Goal: Information Seeking & Learning: Find specific fact

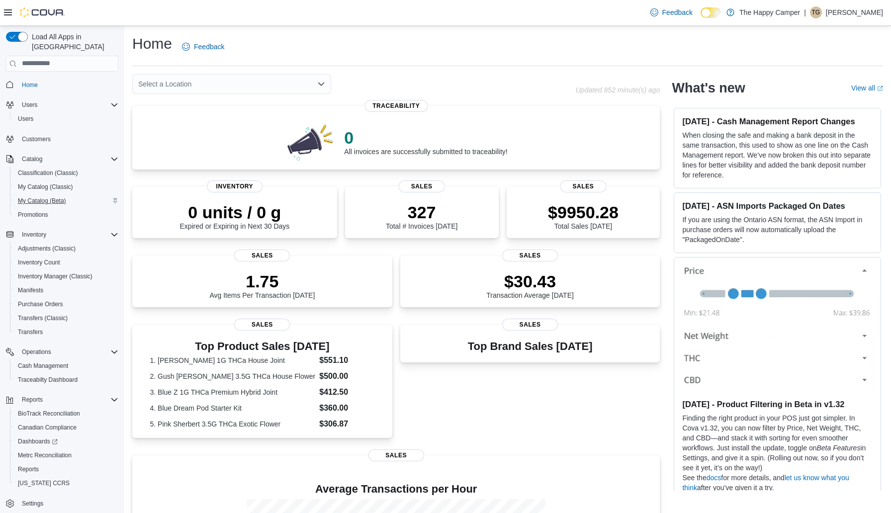
scroll to position [6, 0]
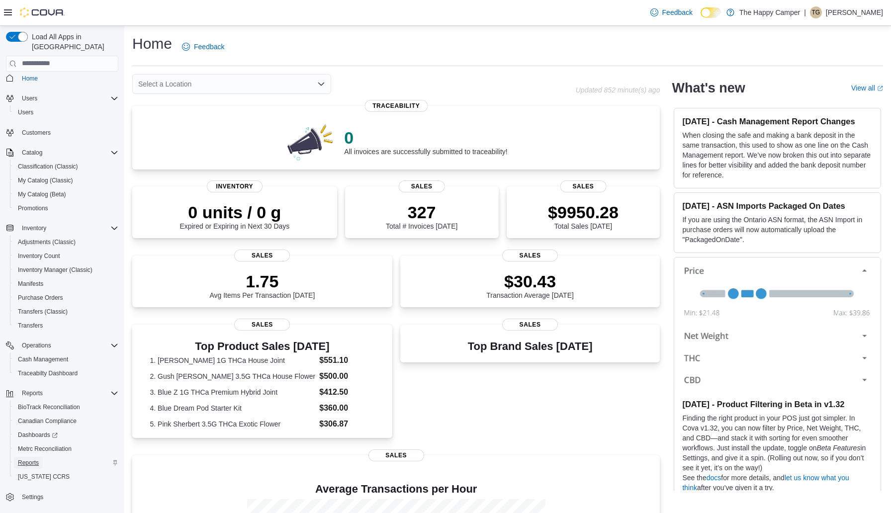
click at [32, 459] on span "Reports" at bounding box center [28, 463] width 21 height 8
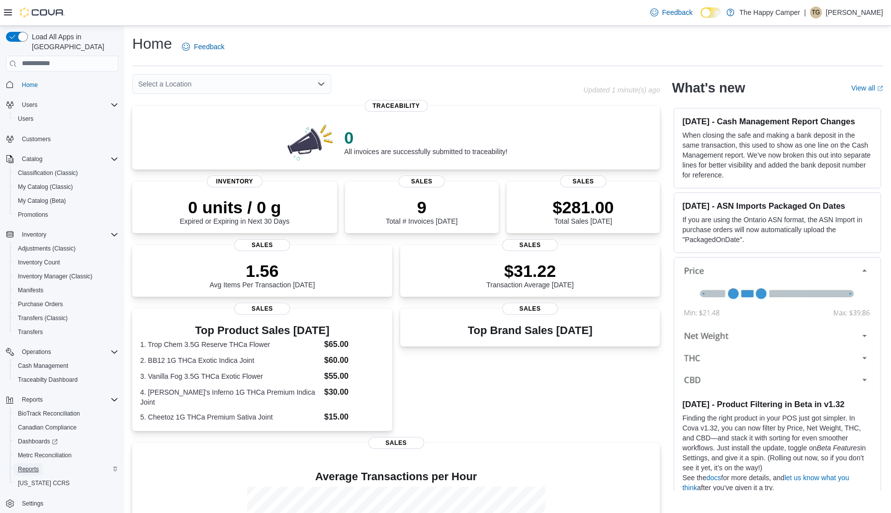
click at [29, 466] on span "Reports" at bounding box center [28, 470] width 21 height 8
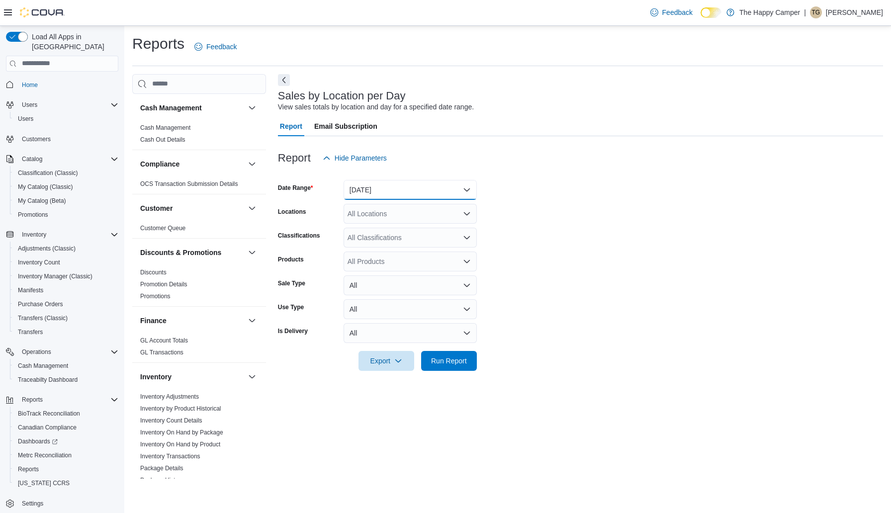
click at [413, 193] on button "Yesterday" at bounding box center [410, 190] width 133 height 20
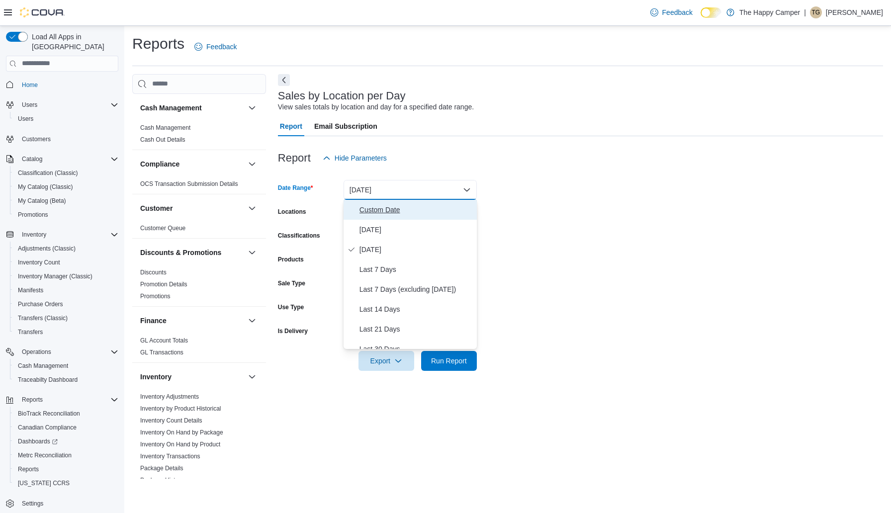
click at [394, 210] on span "Custom Date" at bounding box center [416, 210] width 113 height 12
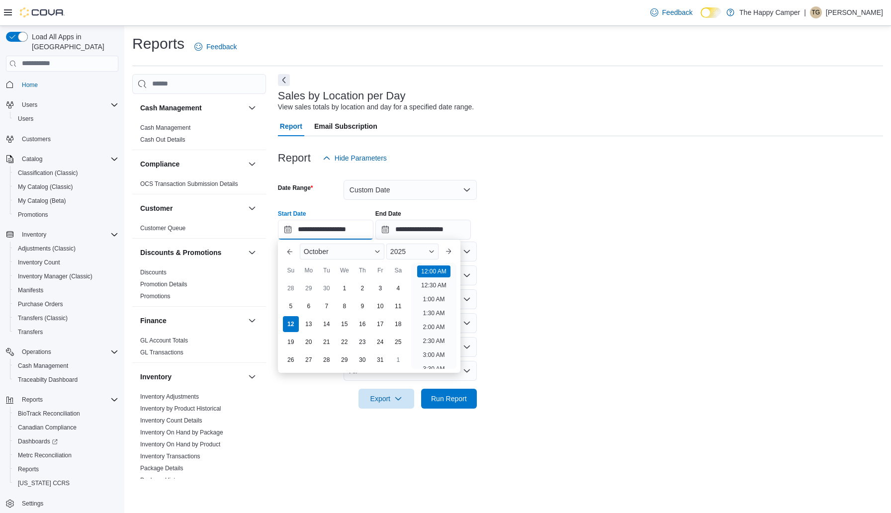
click at [325, 228] on input "**********" at bounding box center [326, 230] width 96 height 20
click at [382, 305] on div "10" at bounding box center [380, 305] width 17 height 17
type input "**********"
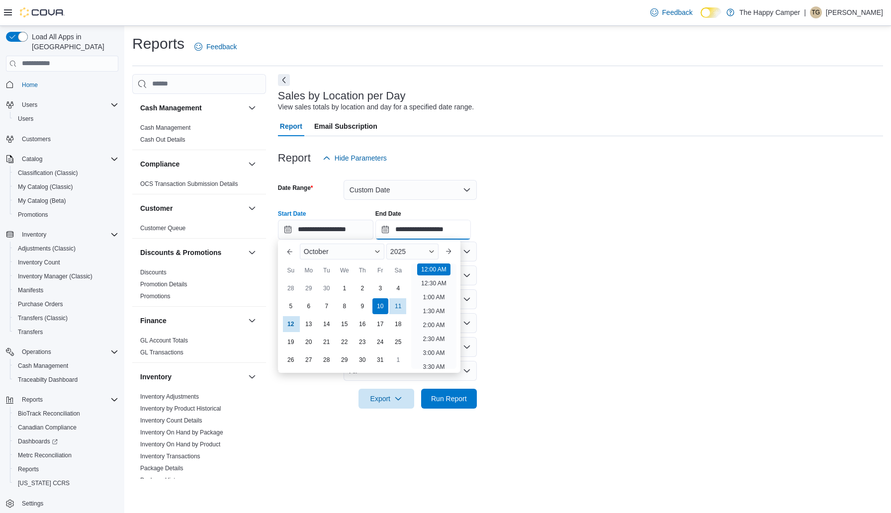
click at [434, 229] on input "**********" at bounding box center [424, 230] width 96 height 20
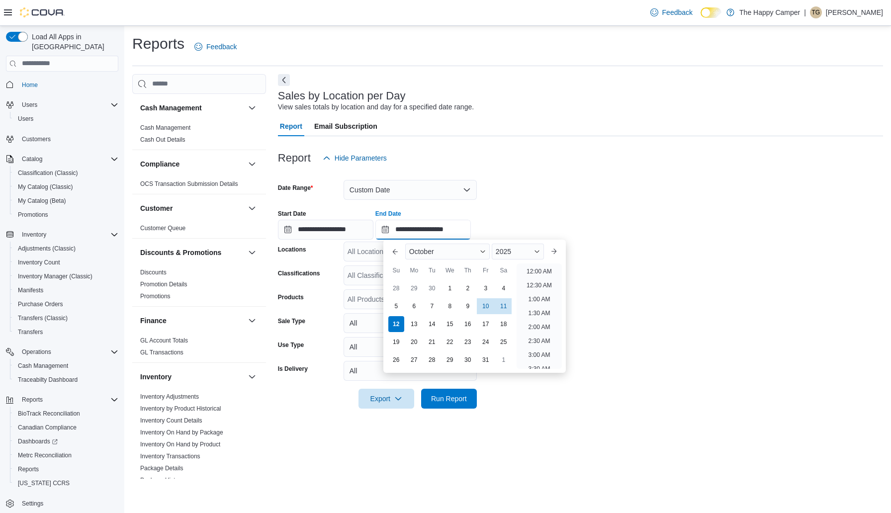
scroll to position [565, 0]
click at [504, 308] on div "11" at bounding box center [503, 305] width 17 height 17
type input "**********"
click at [536, 188] on form "**********" at bounding box center [580, 288] width 605 height 241
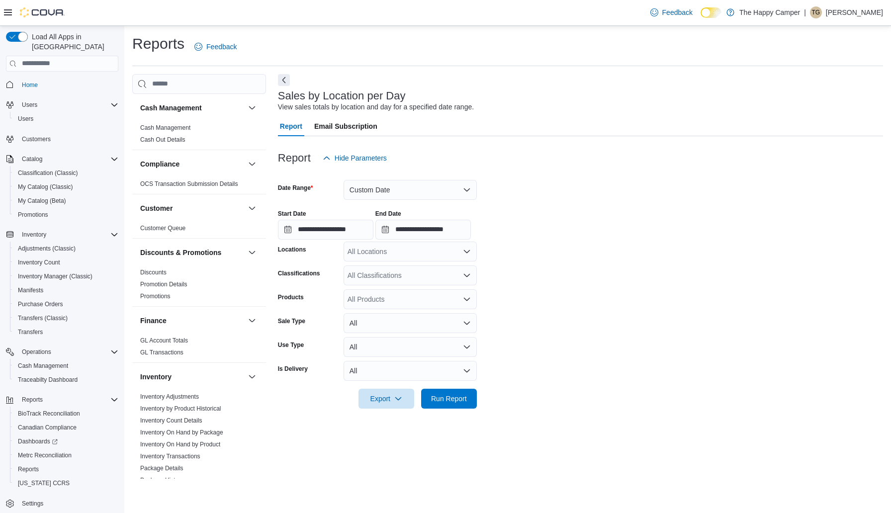
click at [413, 260] on div "All Locations" at bounding box center [410, 252] width 133 height 20
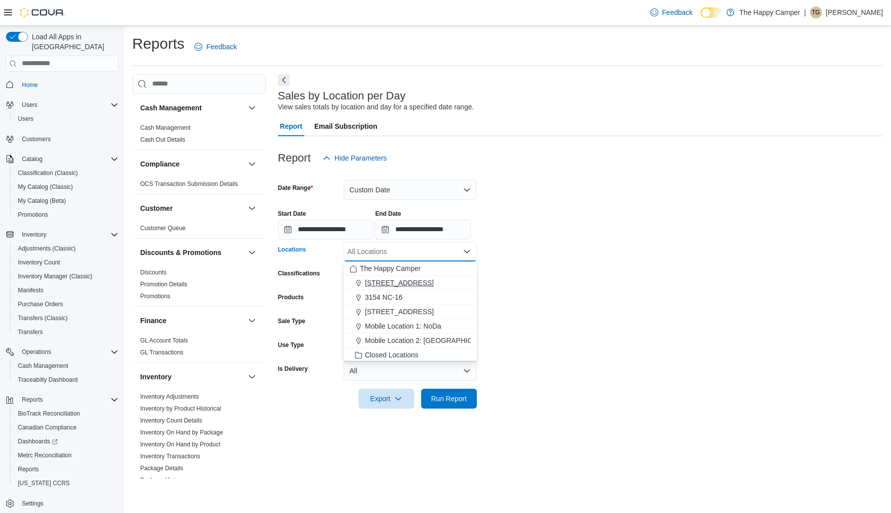
click at [405, 278] on span "[STREET_ADDRESS]" at bounding box center [399, 283] width 69 height 10
click at [555, 236] on div "**********" at bounding box center [580, 221] width 605 height 38
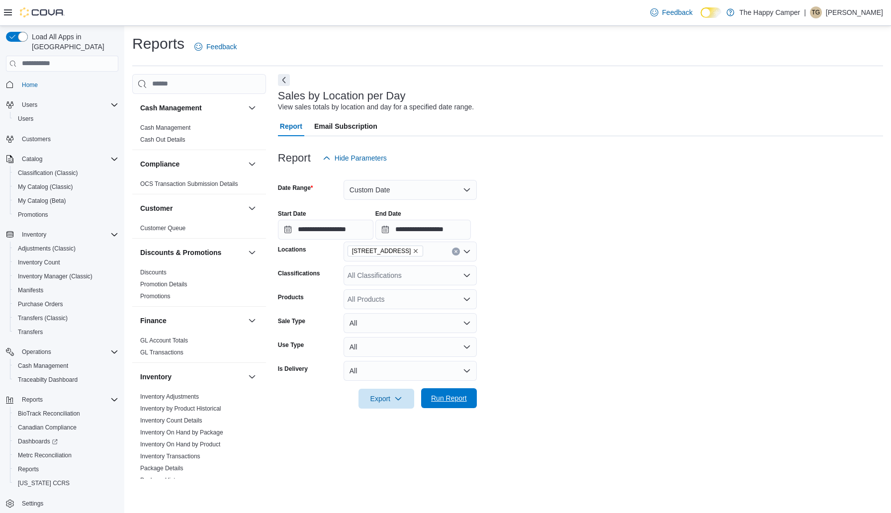
click at [455, 404] on span "Run Report" at bounding box center [449, 398] width 44 height 20
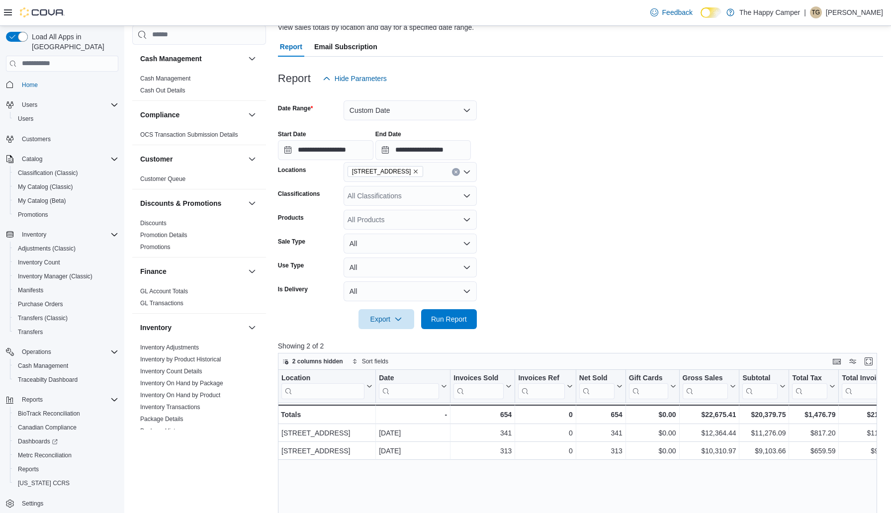
scroll to position [82, 0]
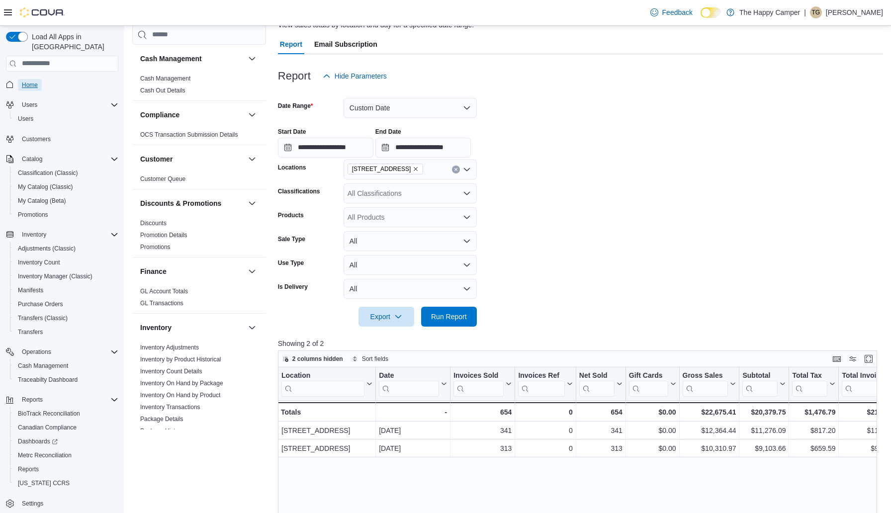
click at [26, 79] on span "Home" at bounding box center [30, 85] width 16 height 12
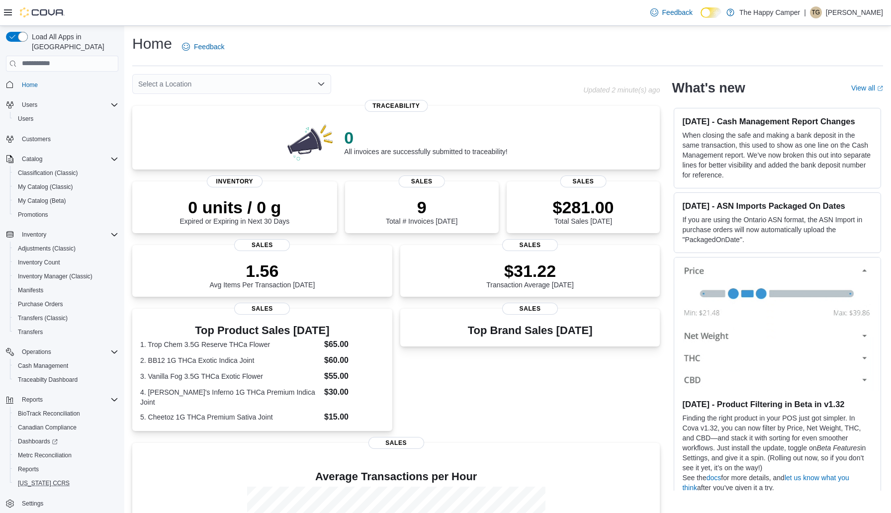
click at [27, 477] on button "[US_STATE] CCRS" at bounding box center [66, 484] width 112 height 14
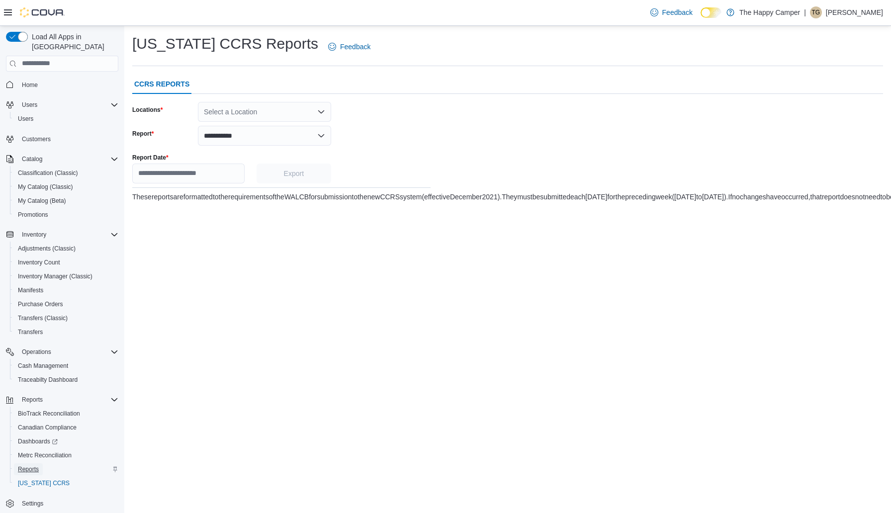
click at [23, 466] on span "Reports" at bounding box center [28, 470] width 21 height 8
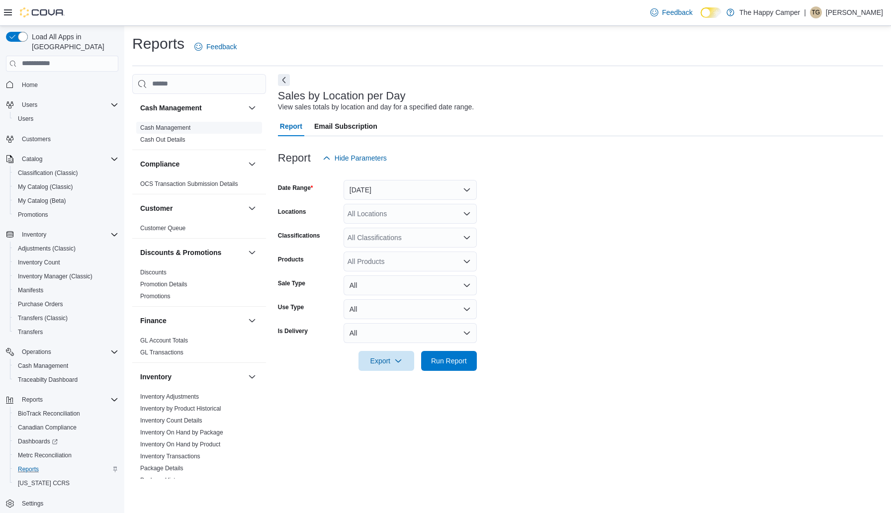
click at [175, 127] on link "Cash Management" at bounding box center [165, 127] width 50 height 7
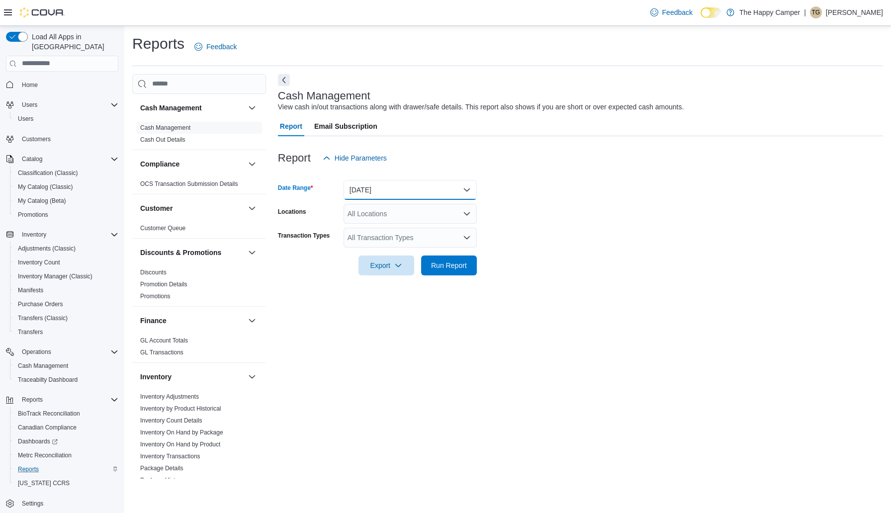
click at [380, 188] on button "Today" at bounding box center [410, 190] width 133 height 20
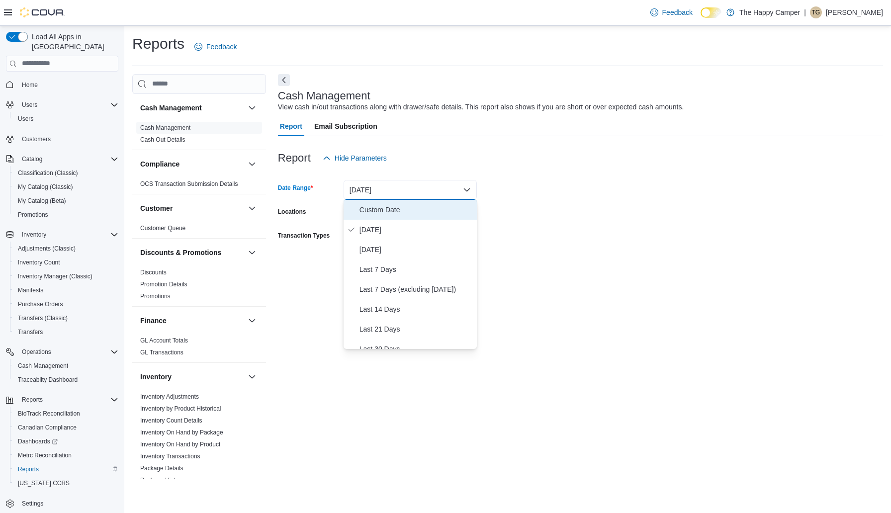
click at [391, 211] on span "Custom Date" at bounding box center [416, 210] width 113 height 12
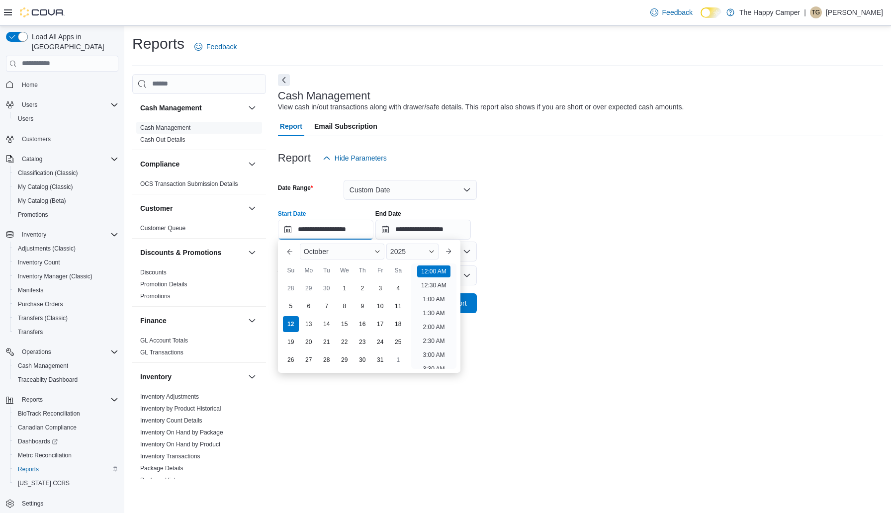
click at [355, 229] on input "**********" at bounding box center [326, 230] width 96 height 20
click at [379, 309] on div "10" at bounding box center [380, 305] width 17 height 17
type input "**********"
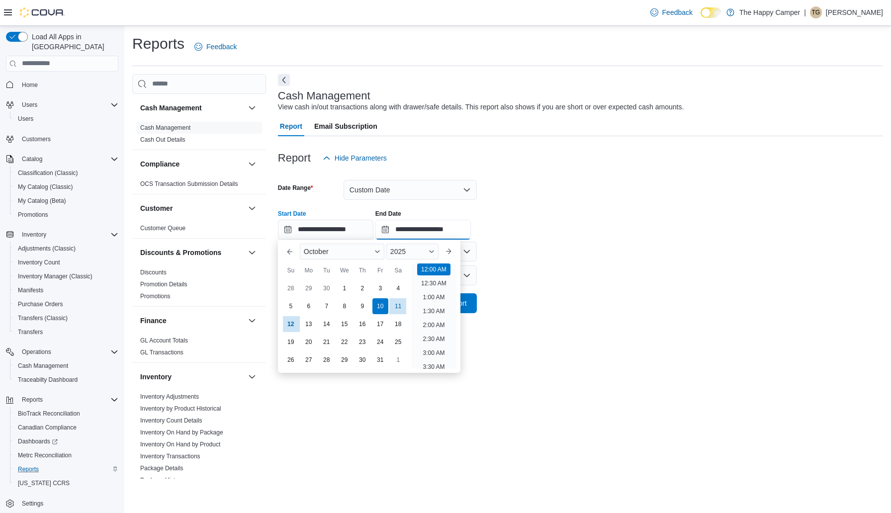
click at [433, 224] on input "**********" at bounding box center [424, 230] width 96 height 20
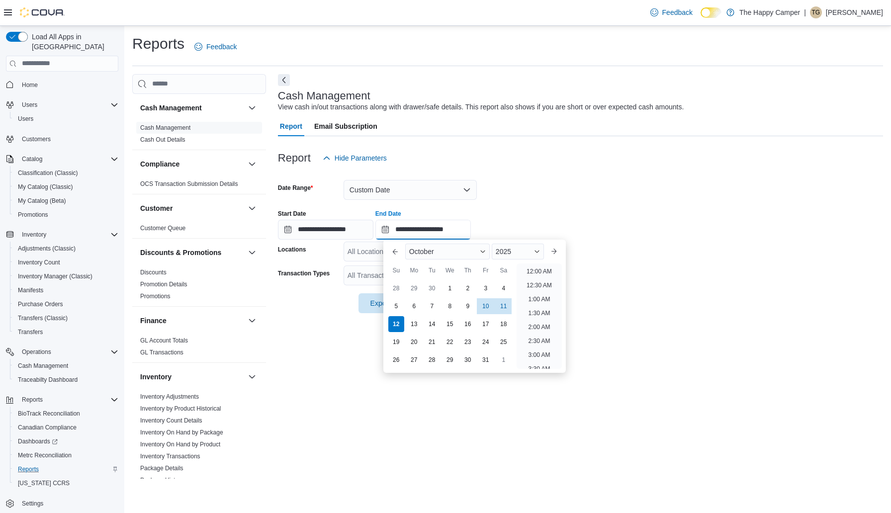
scroll to position [565, 0]
click at [503, 305] on div "11" at bounding box center [503, 305] width 17 height 17
type input "**********"
click at [548, 186] on form "**********" at bounding box center [580, 240] width 605 height 145
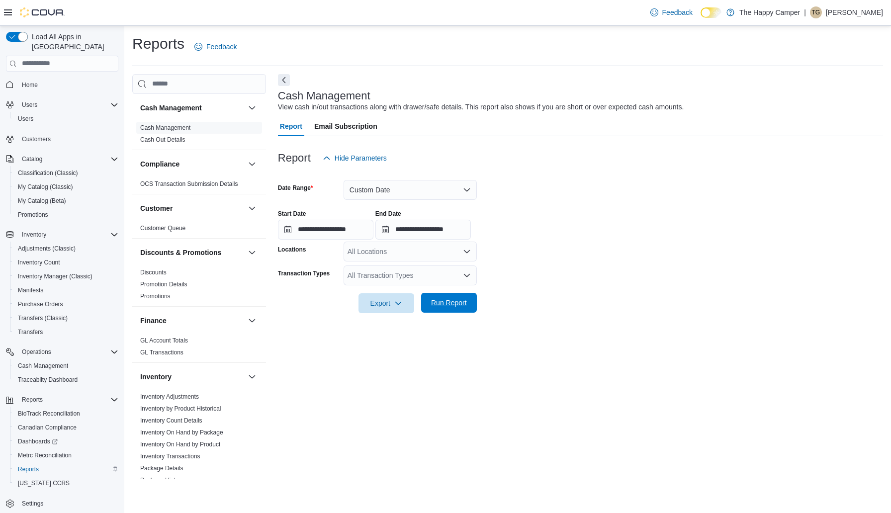
click at [454, 307] on span "Run Report" at bounding box center [449, 303] width 36 height 10
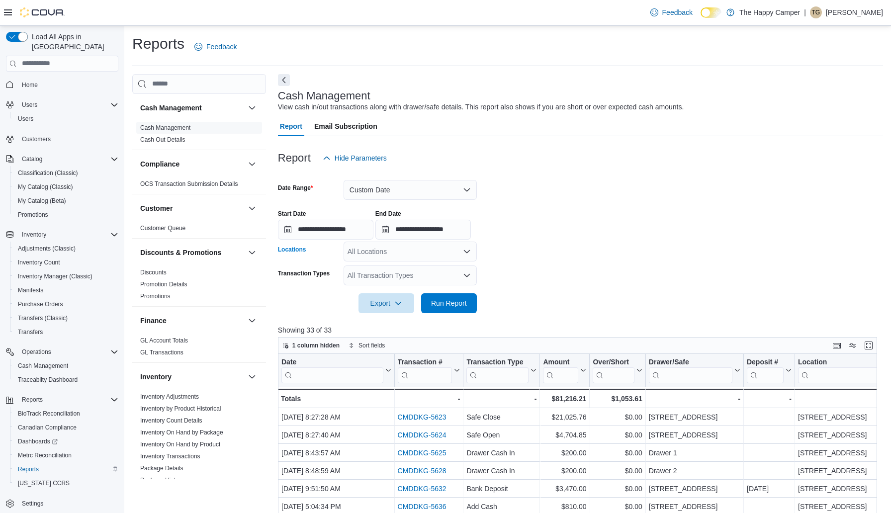
click at [466, 254] on icon "Open list of options" at bounding box center [467, 252] width 8 height 8
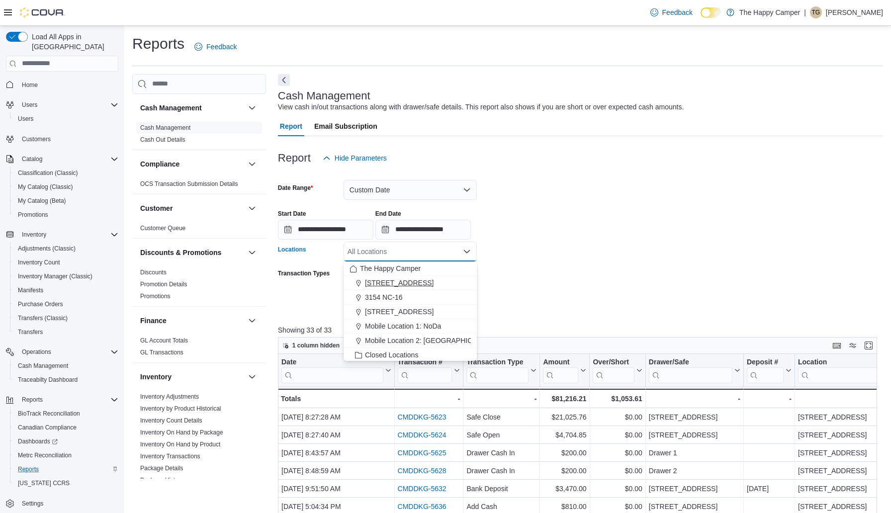
click at [428, 284] on span "[STREET_ADDRESS]" at bounding box center [399, 283] width 69 height 10
click at [534, 262] on form "**********" at bounding box center [580, 240] width 605 height 145
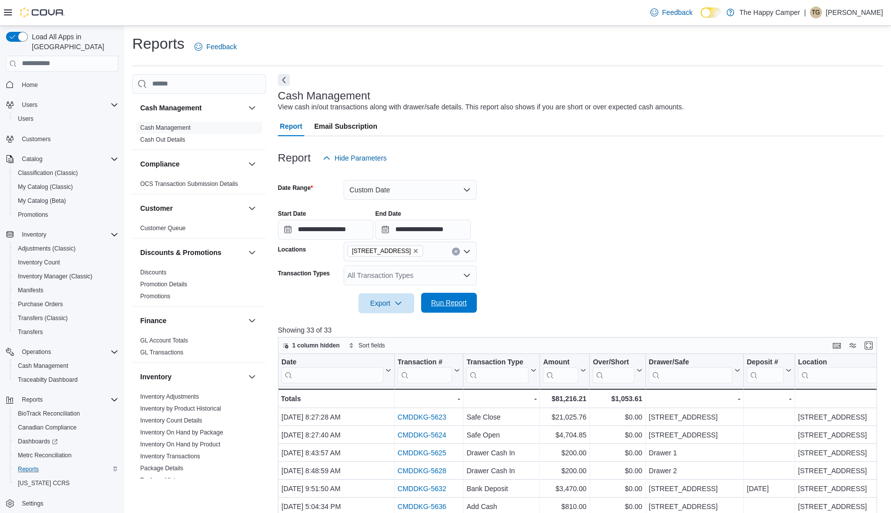
click at [459, 293] on div "Export Run Report" at bounding box center [377, 303] width 199 height 20
click at [449, 300] on span "Run Report" at bounding box center [449, 303] width 36 height 10
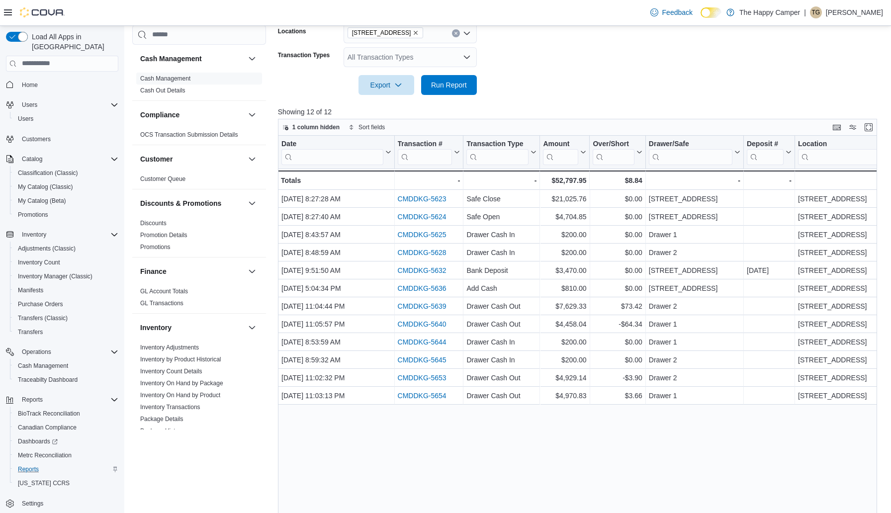
scroll to position [220, 0]
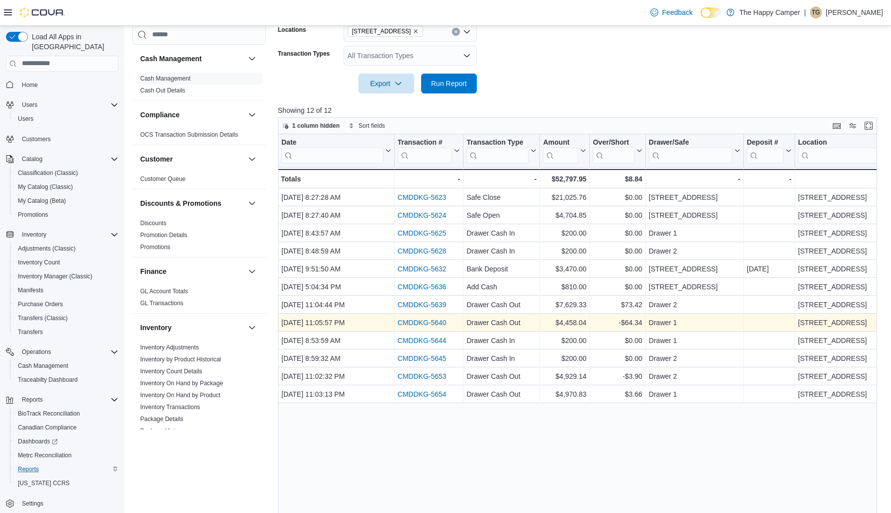
click at [433, 321] on link "CMDDKG-5640" at bounding box center [421, 323] width 49 height 8
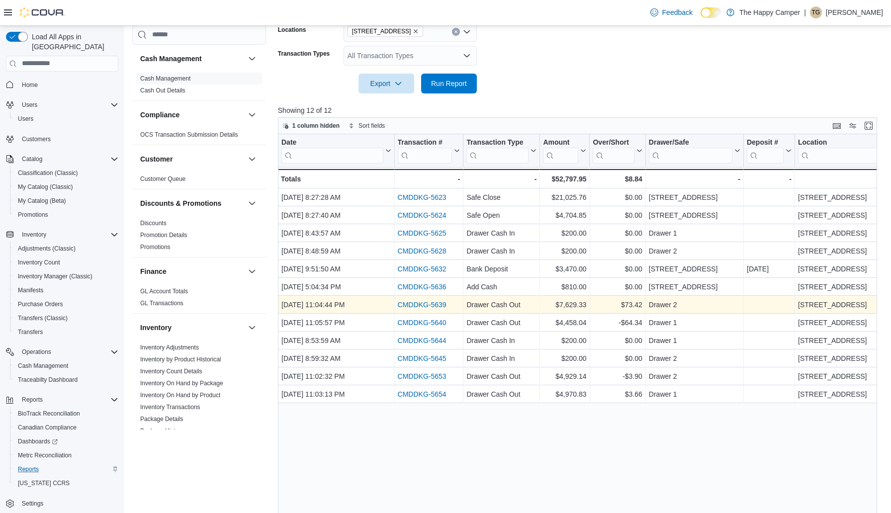
click at [437, 307] on link "CMDDKG-5639" at bounding box center [421, 305] width 49 height 8
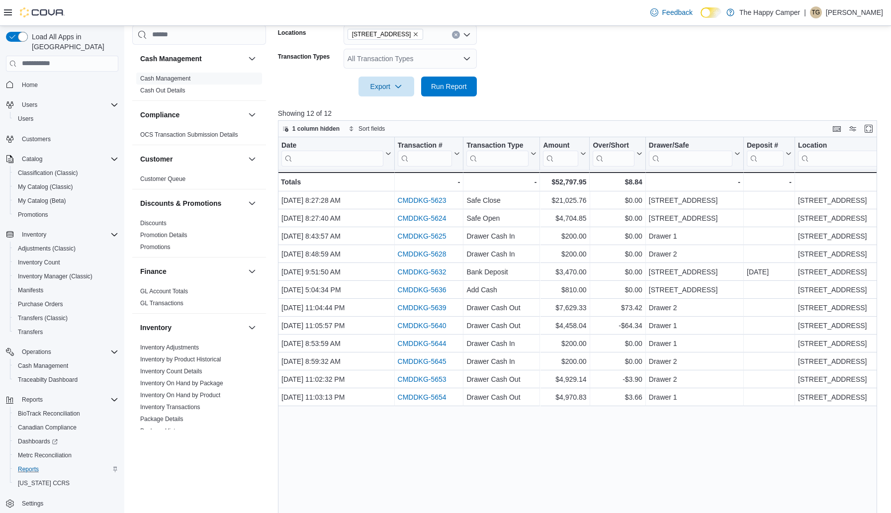
scroll to position [177, 0]
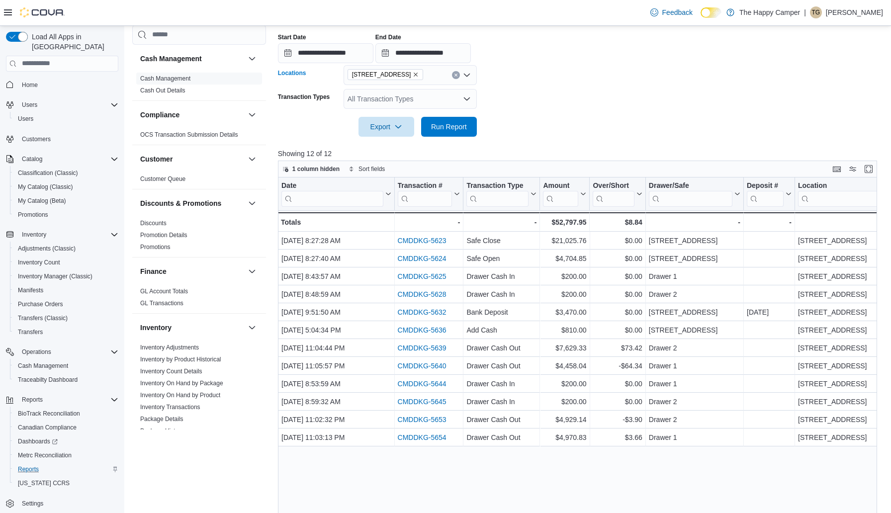
click at [468, 80] on div "[STREET_ADDRESS]" at bounding box center [410, 75] width 133 height 20
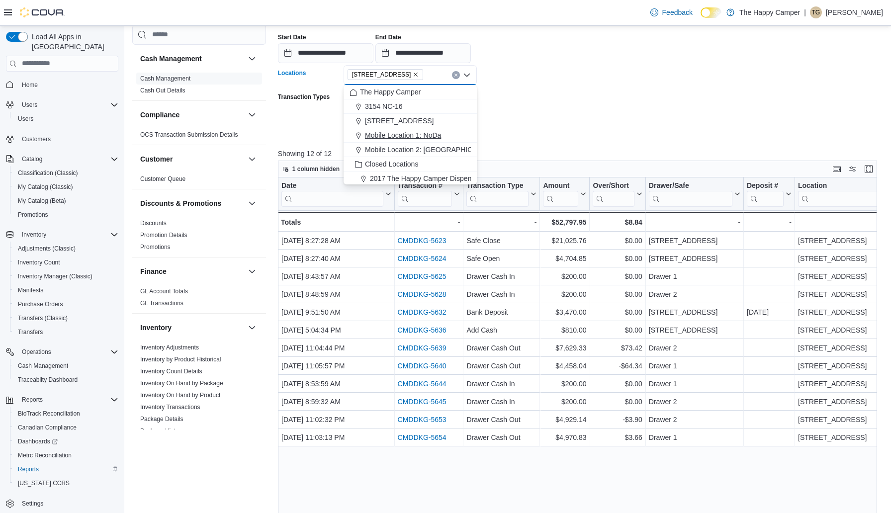
click at [412, 131] on span "Mobile Location 1: NoDa" at bounding box center [403, 135] width 76 height 10
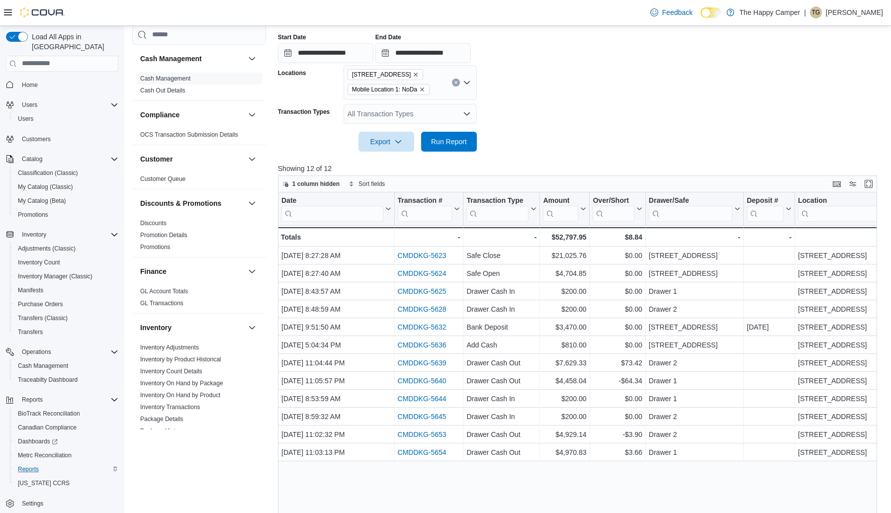
click at [536, 101] on form "**********" at bounding box center [580, 72] width 605 height 160
click at [450, 134] on span "Run Report" at bounding box center [449, 141] width 44 height 20
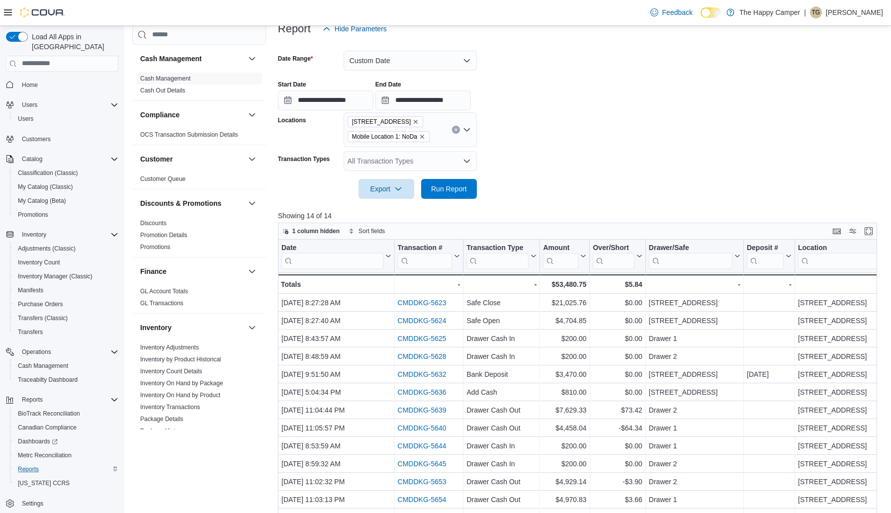
scroll to position [130, 0]
click at [419, 119] on icon "Remove 2918 North Davidson St from selection in this group" at bounding box center [416, 121] width 6 height 6
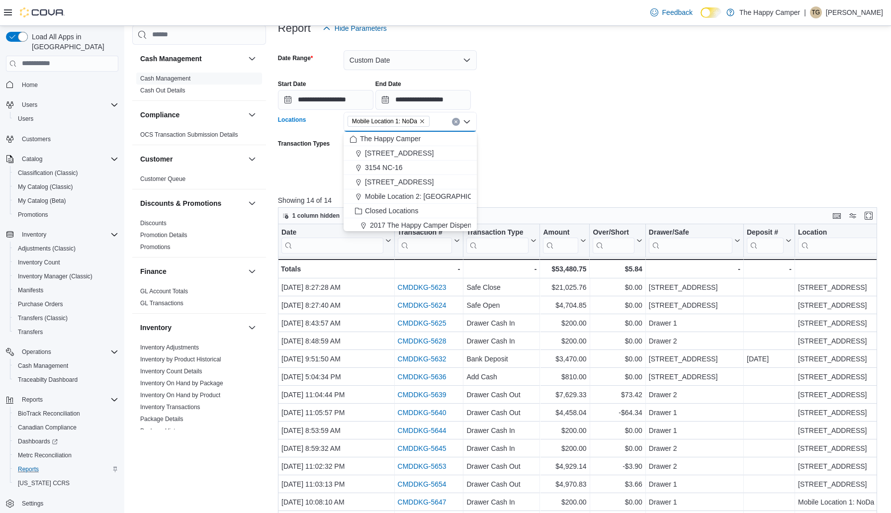
click at [514, 125] on form "**********" at bounding box center [580, 110] width 605 height 145
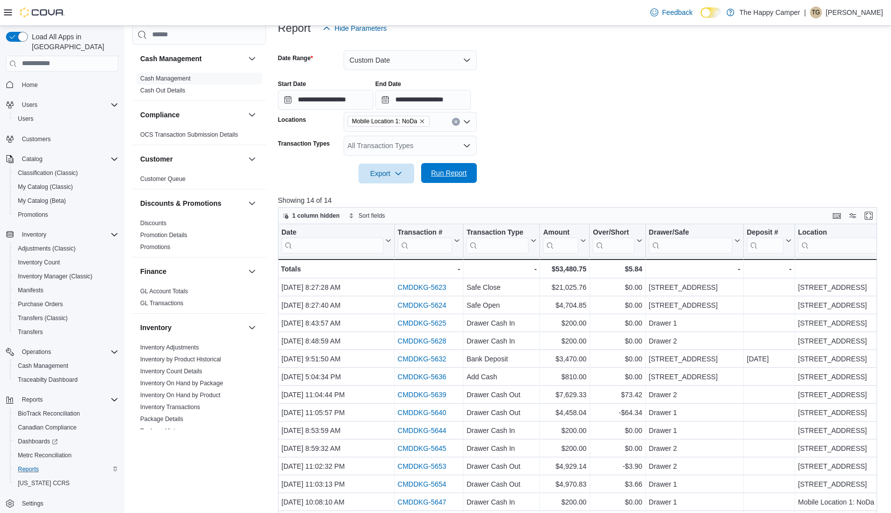
click at [438, 167] on span "Run Report" at bounding box center [449, 173] width 44 height 20
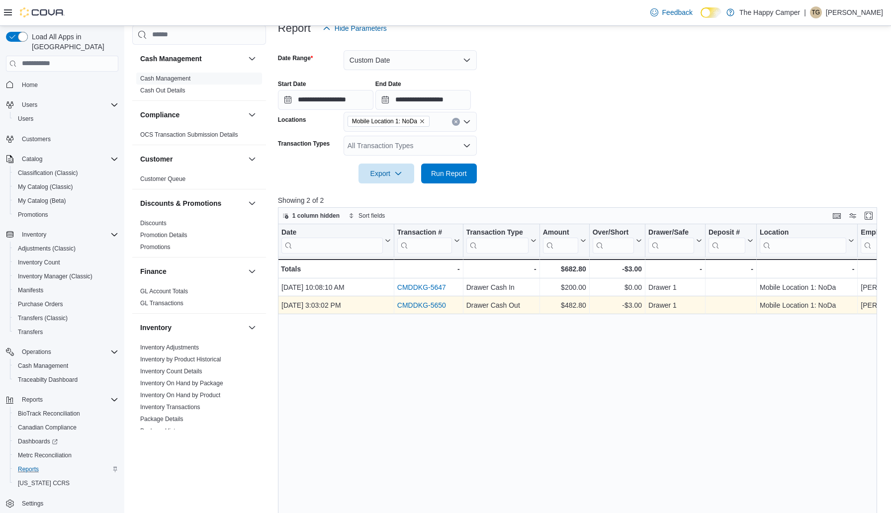
click at [435, 304] on link "CMDDKG-5650" at bounding box center [421, 305] width 49 height 8
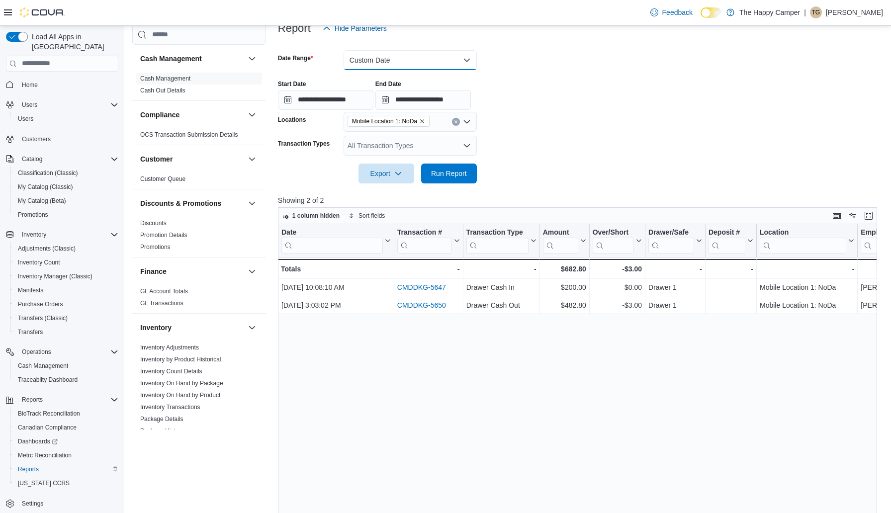
click at [448, 65] on button "Custom Date" at bounding box center [410, 60] width 133 height 20
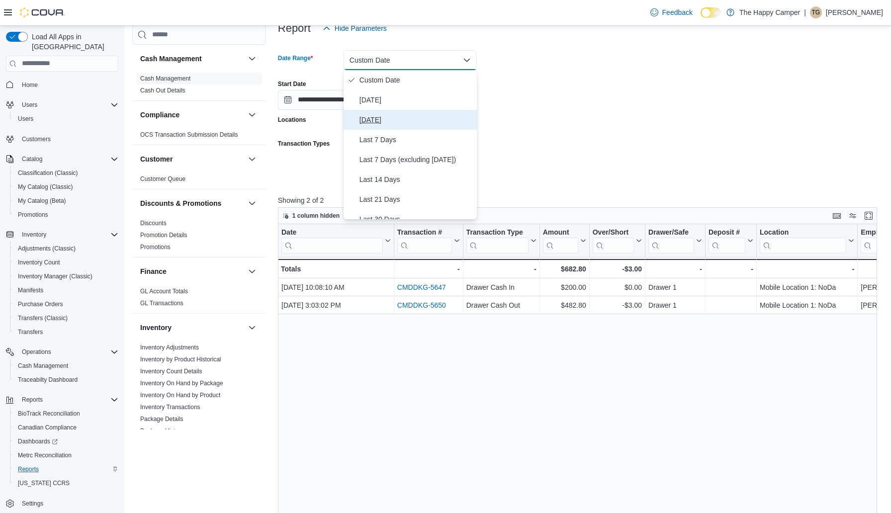
click at [389, 114] on span "Yesterday" at bounding box center [416, 120] width 113 height 12
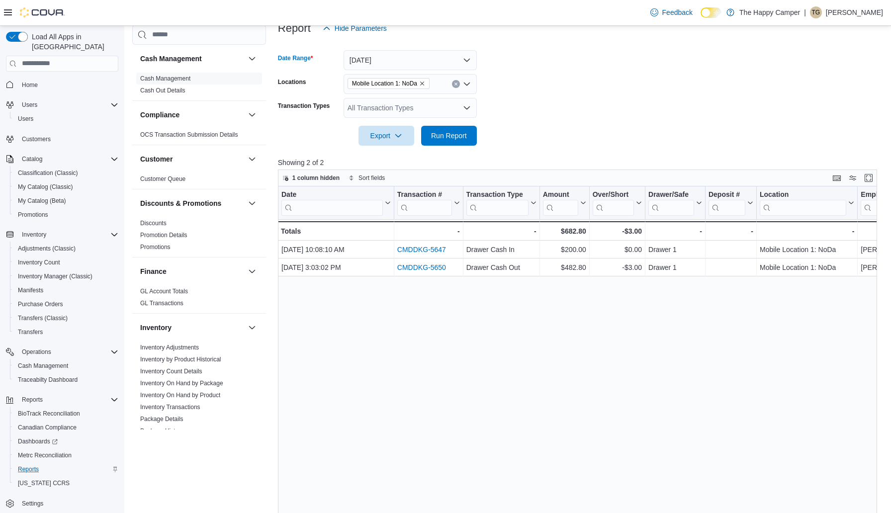
click at [570, 101] on form "Date Range Yesterday Locations Mobile Location 1: NoDa Transaction Types All Tr…" at bounding box center [580, 91] width 605 height 107
click at [465, 82] on icon "Open list of options" at bounding box center [467, 84] width 8 height 8
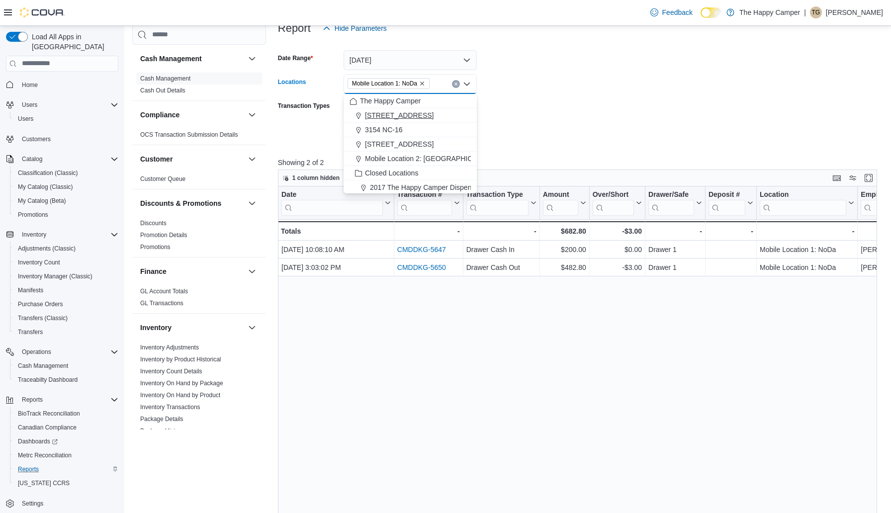
click at [427, 111] on span "[STREET_ADDRESS]" at bounding box center [399, 115] width 69 height 10
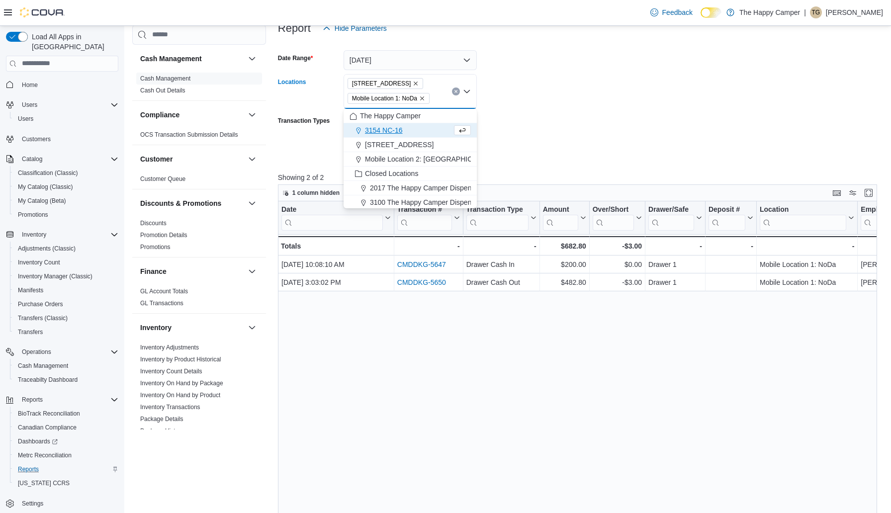
click at [539, 106] on form "Date Range Yesterday Locations 2918 North Davidson St Mobile Location 1: NoDa C…" at bounding box center [580, 99] width 605 height 122
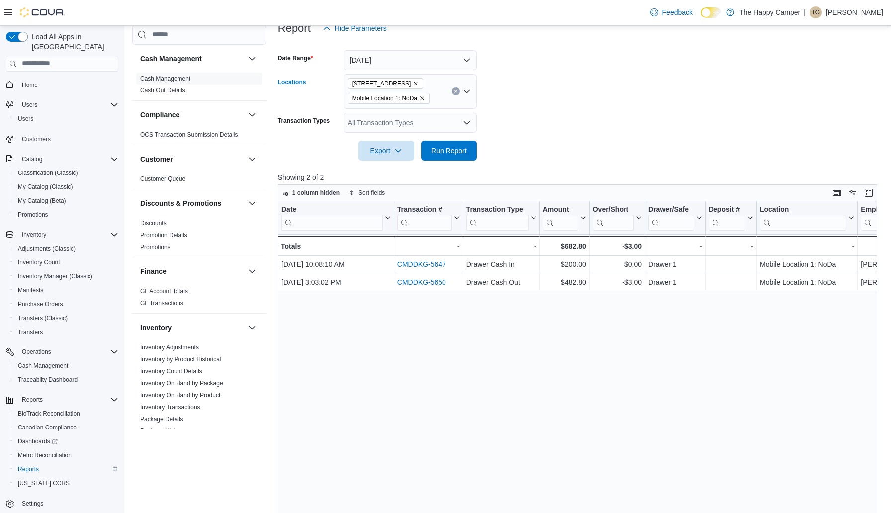
click at [425, 98] on icon "Remove Mobile Location 1: NoDa from selection in this group" at bounding box center [422, 99] width 6 height 6
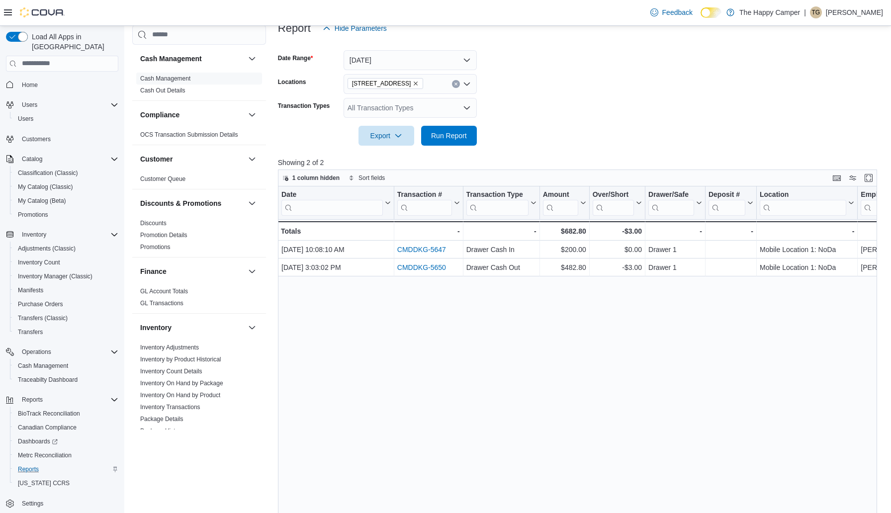
click at [551, 113] on form "Date Range Yesterday Locations 2918 North Davidson St Transaction Types All Tra…" at bounding box center [580, 91] width 605 height 107
click at [461, 134] on span "Run Report" at bounding box center [449, 135] width 36 height 10
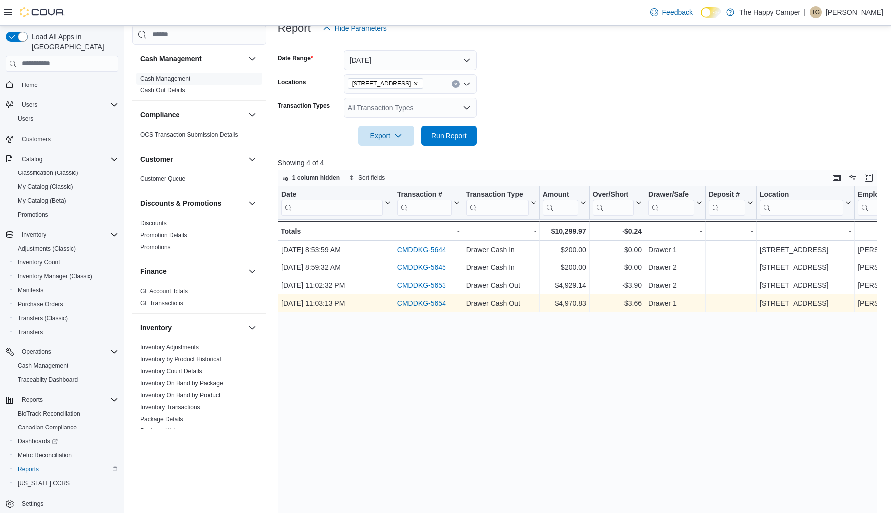
click at [423, 298] on div "CMDDKG-5654" at bounding box center [428, 303] width 63 height 12
click at [420, 303] on link "CMDDKG-5654" at bounding box center [421, 303] width 49 height 8
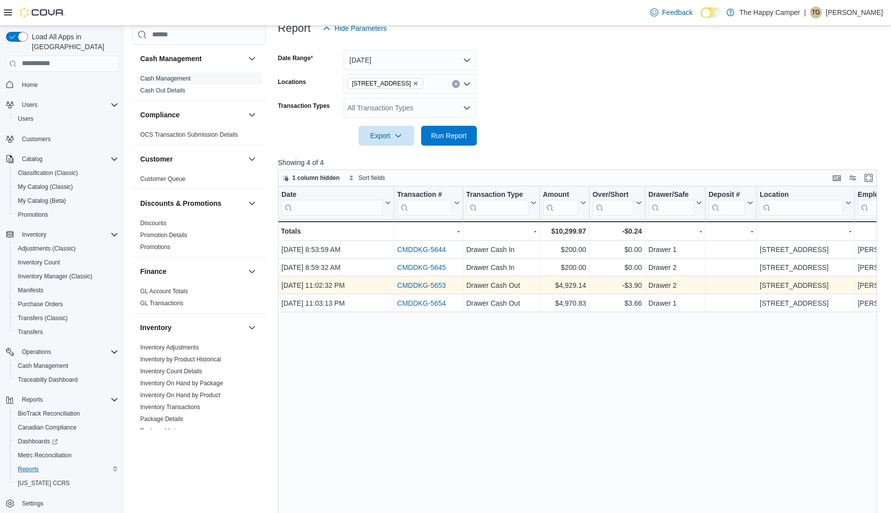
click at [422, 288] on link "CMDDKG-5653" at bounding box center [421, 286] width 49 height 8
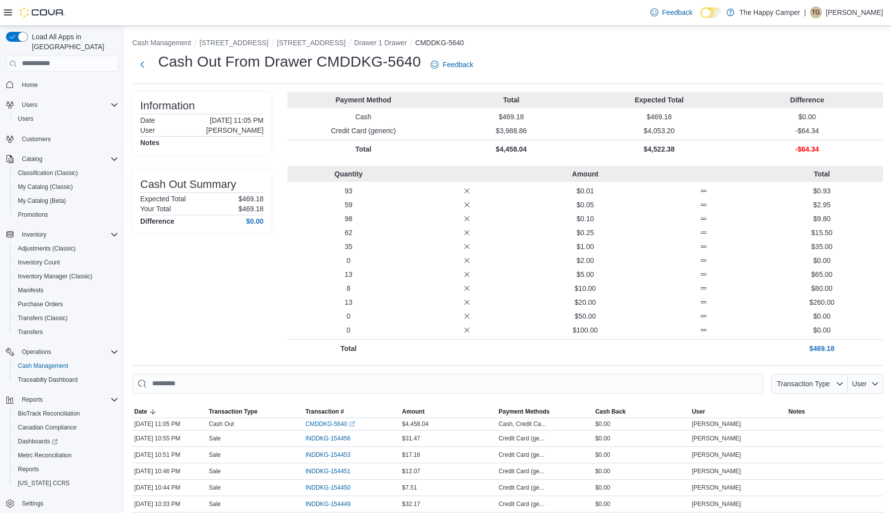
click at [252, 198] on p "$469.18" at bounding box center [250, 199] width 25 height 8
copy p "469.18"
click at [248, 209] on p "$636.50" at bounding box center [250, 209] width 25 height 8
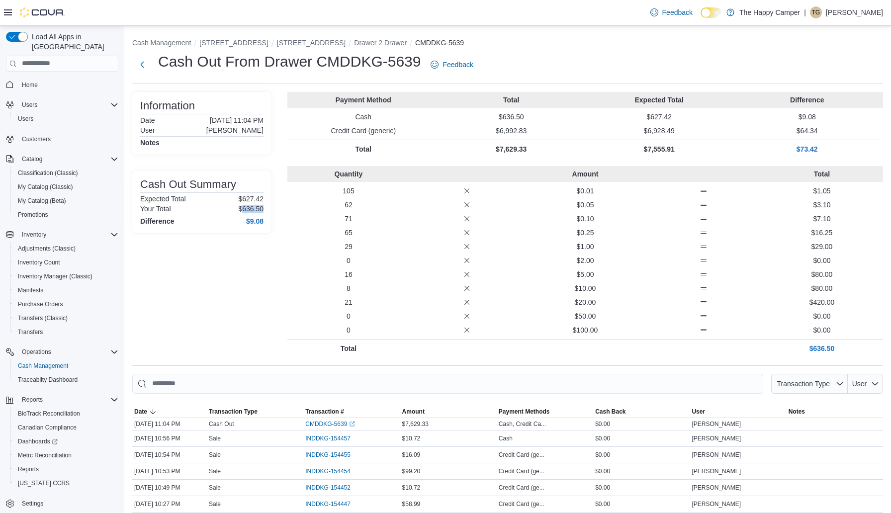
copy p "636.50"
click at [253, 196] on p "$627.42" at bounding box center [250, 199] width 25 height 8
click at [255, 197] on p "$248.26" at bounding box center [250, 199] width 25 height 8
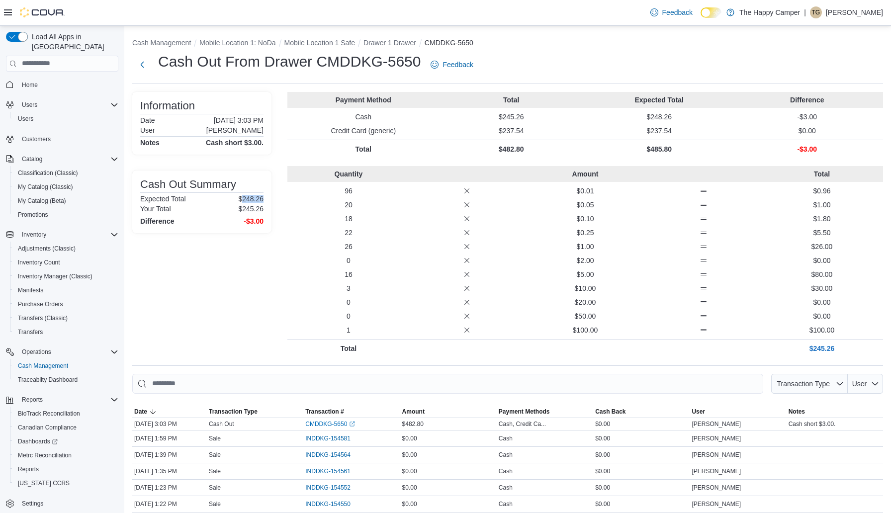
copy p "248.26"
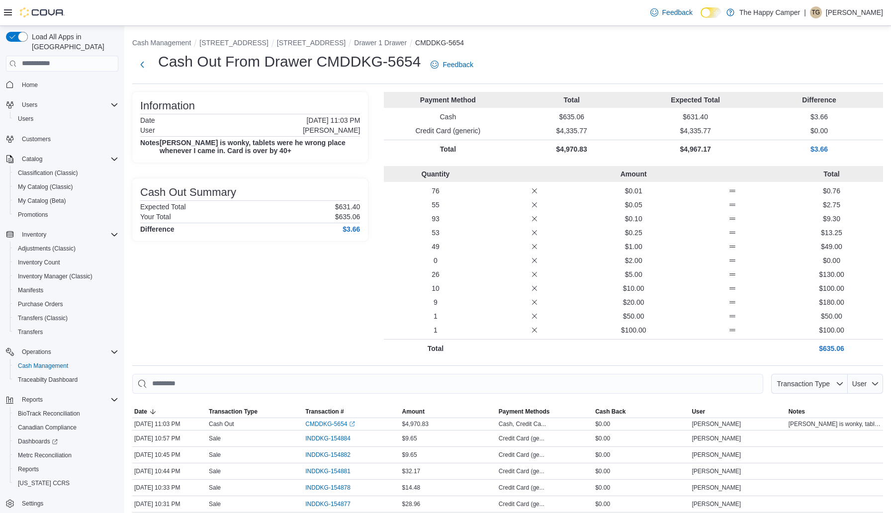
click at [335, 206] on p "$631.40" at bounding box center [347, 207] width 25 height 8
copy p "631.40"
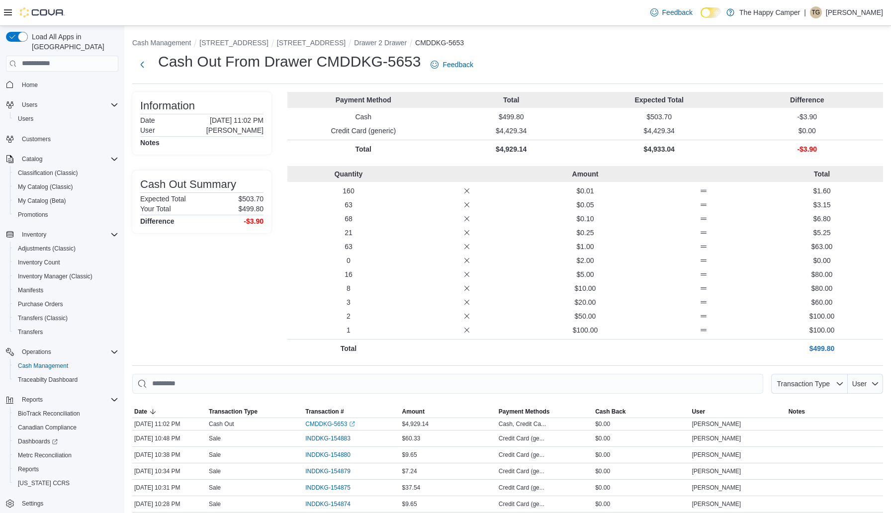
click at [248, 198] on p "$503.70" at bounding box center [250, 199] width 25 height 8
copy p "503.70"
